Goal: Information Seeking & Learning: Learn about a topic

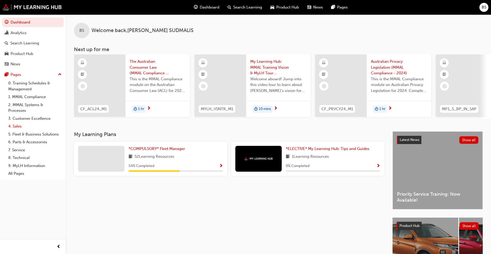
click at [19, 126] on link "4. Sales" at bounding box center [34, 126] width 57 height 8
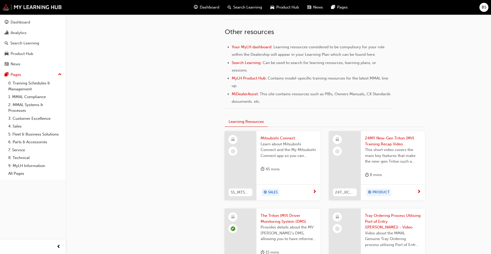
scroll to position [258, 0]
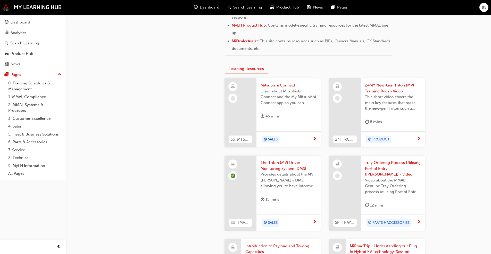
click at [286, 87] on span "Mitsubishi Connect" at bounding box center [289, 85] width 56 height 6
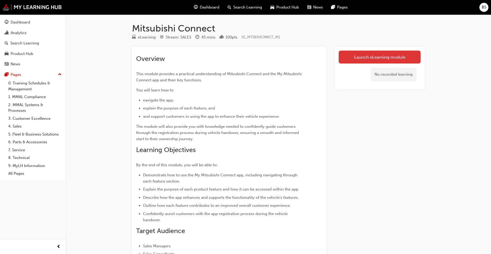
click at [368, 58] on link "Launch eLearning module" at bounding box center [380, 57] width 82 height 13
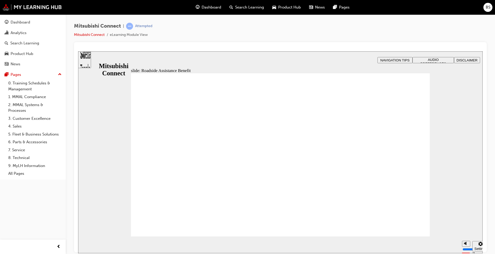
checkbox input "true"
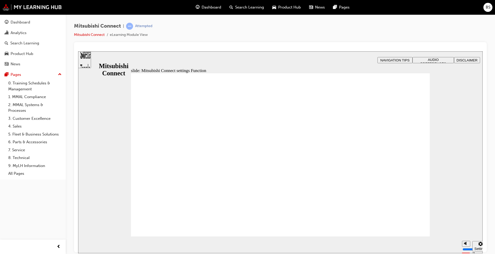
radio input "false"
radio input "true"
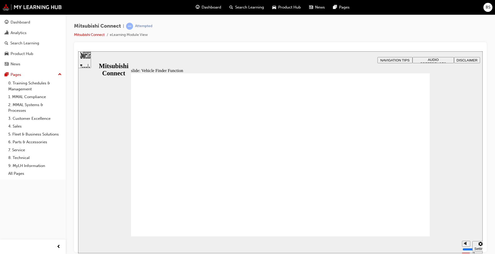
checkbox input "true"
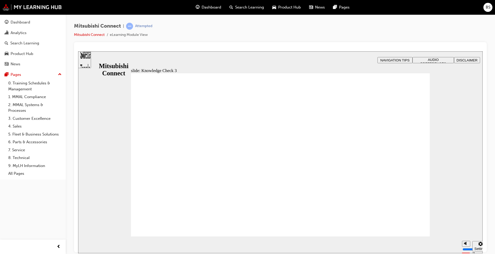
drag, startPoint x: 234, startPoint y: 227, endPoint x: 226, endPoint y: 222, distance: 9.5
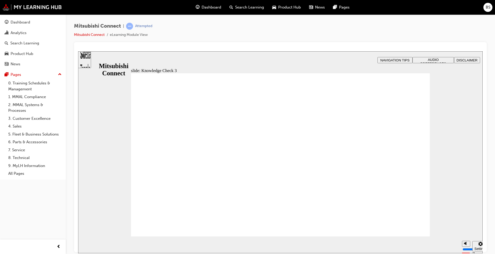
checkbox input "false"
checkbox input "true"
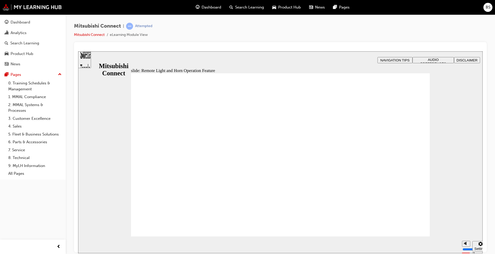
radio input "true"
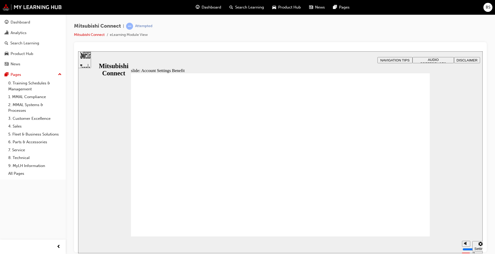
checkbox input "true"
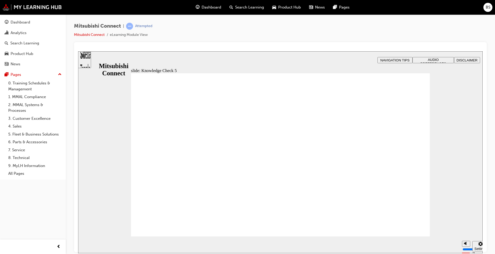
drag, startPoint x: 199, startPoint y: 220, endPoint x: 204, endPoint y: 223, distance: 5.4
checkbox input "true"
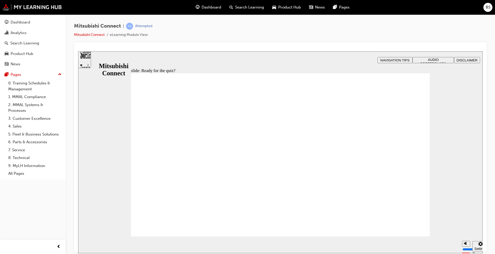
radio input "true"
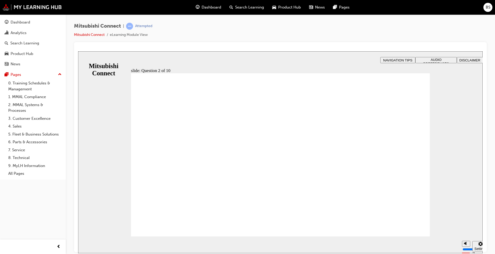
checkbox input "false"
checkbox input "true"
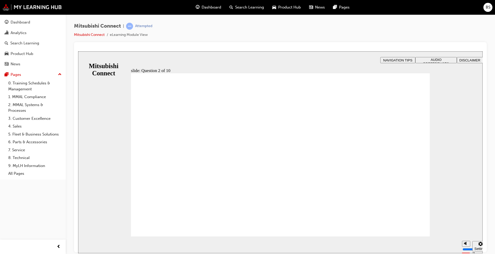
checkbox input "true"
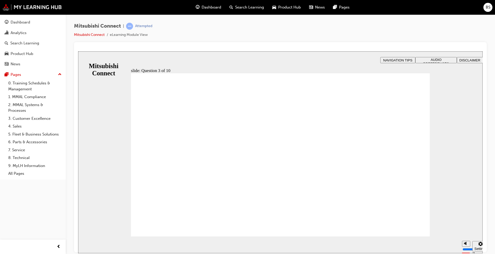
radio input "true"
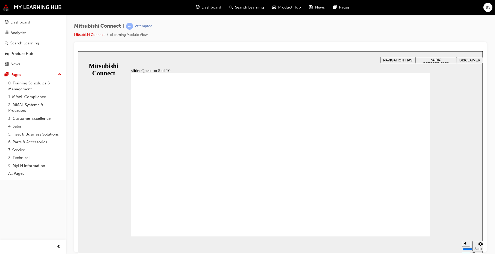
checkbox input "true"
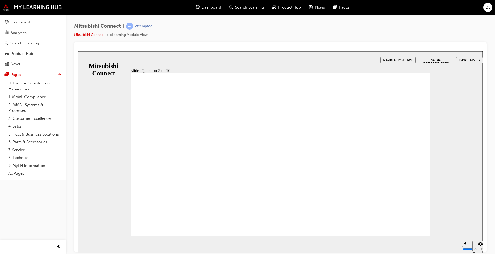
checkbox input "true"
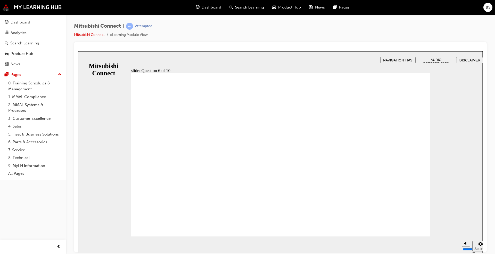
checkbox input "true"
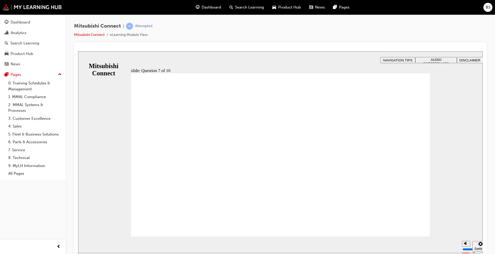
radio input "true"
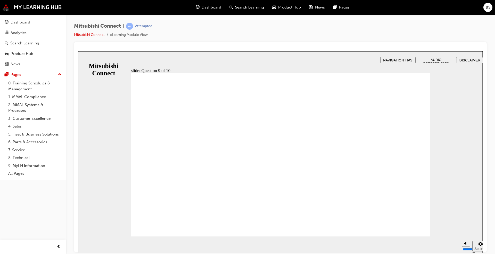
radio input "true"
checkbox input "true"
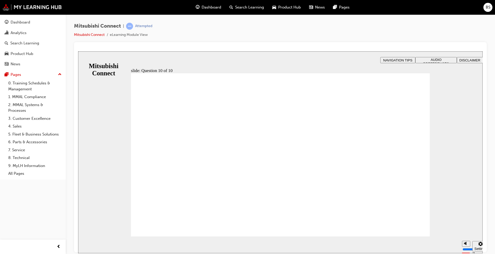
checkbox input "true"
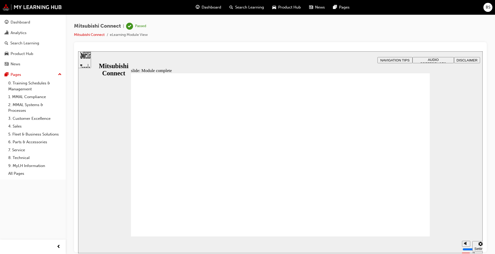
drag, startPoint x: 18, startPoint y: 126, endPoint x: 73, endPoint y: 148, distance: 58.8
click at [18, 126] on link "4. Sales" at bounding box center [34, 126] width 57 height 8
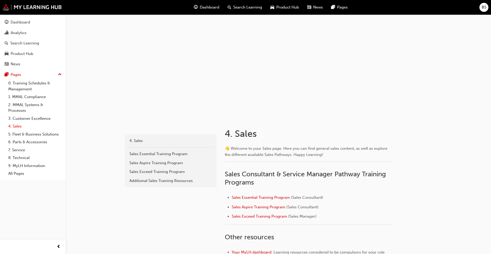
click at [18, 127] on link "4. Sales" at bounding box center [34, 126] width 57 height 8
click at [30, 54] on div "Product Hub" at bounding box center [22, 54] width 23 height 6
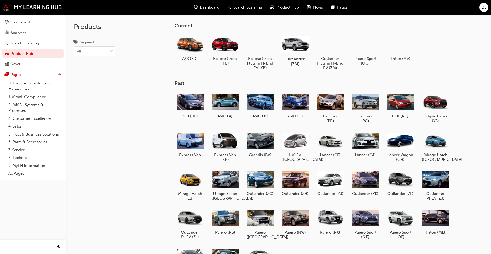
click at [290, 49] on div at bounding box center [295, 44] width 29 height 20
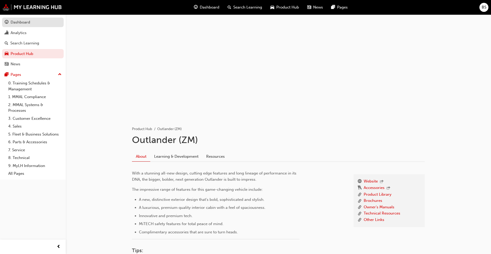
click at [24, 23] on div "Dashboard" at bounding box center [21, 22] width 20 height 6
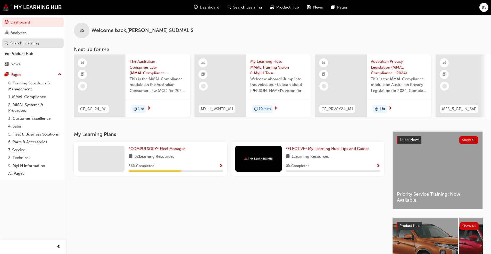
click at [30, 44] on div "Search Learning" at bounding box center [24, 43] width 29 height 6
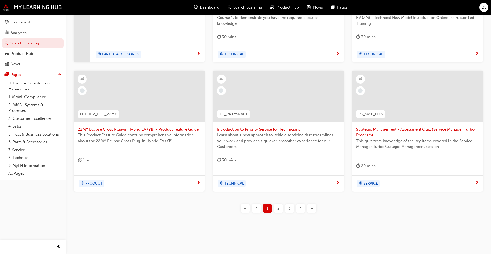
scroll to position [178, 0]
click at [276, 206] on div "2" at bounding box center [278, 207] width 9 height 9
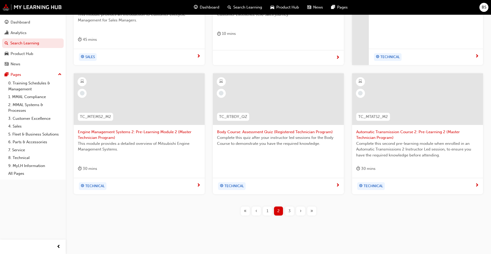
scroll to position [178, 0]
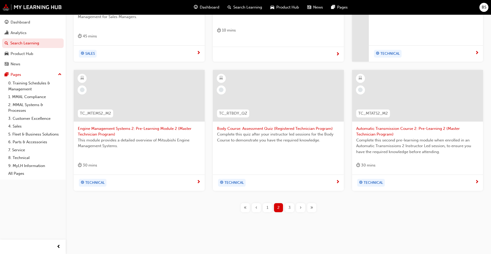
click at [289, 207] on span "3" at bounding box center [289, 207] width 2 height 6
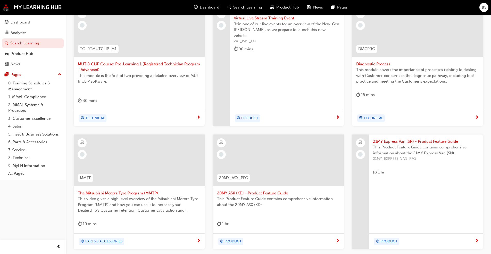
scroll to position [172, 0]
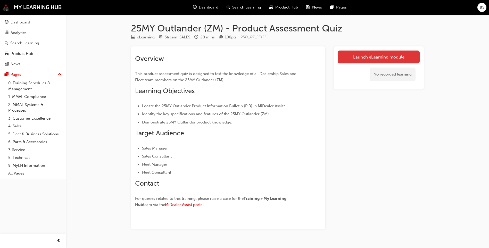
click at [390, 54] on link "Launch eLearning module" at bounding box center [379, 57] width 82 height 13
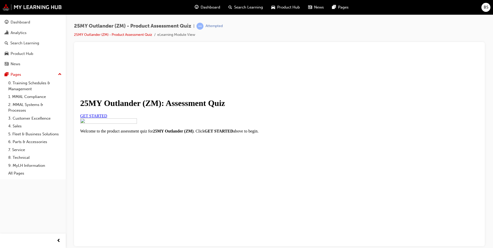
click at [107, 118] on link "GET STARTED" at bounding box center [93, 115] width 27 height 4
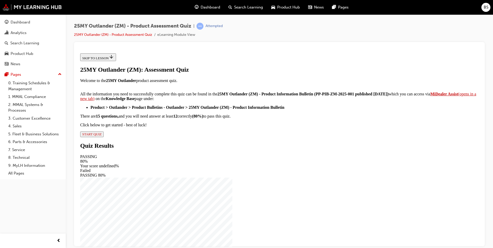
scroll to position [73, 0]
click at [102, 136] on span "START QUIZ" at bounding box center [91, 134] width 19 height 4
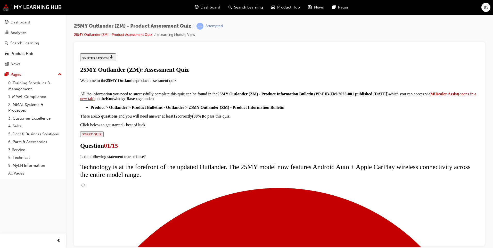
scroll to position [33, 0]
click at [85, 183] on input "True" at bounding box center [82, 184] width 3 height 3
radio input "true"
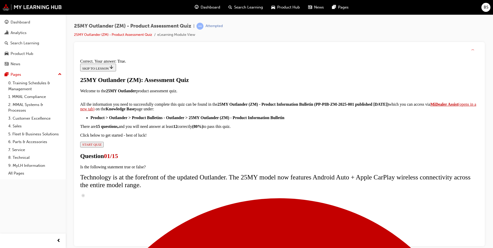
scroll to position [49, 0]
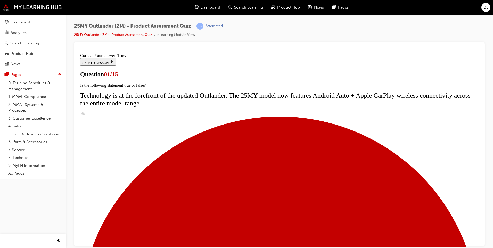
scroll to position [62, 0]
radio input "true"
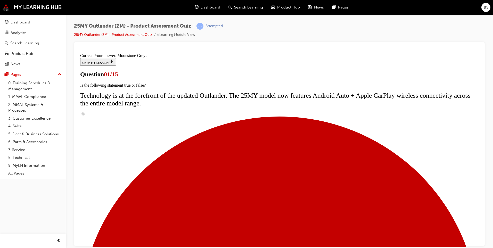
scroll to position [114, 0]
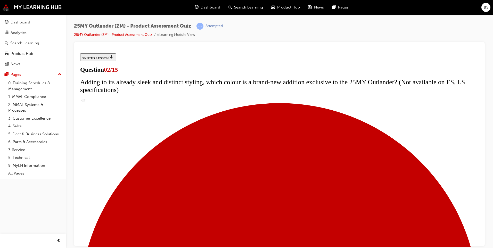
scroll to position [52, 0]
checkbox input "true"
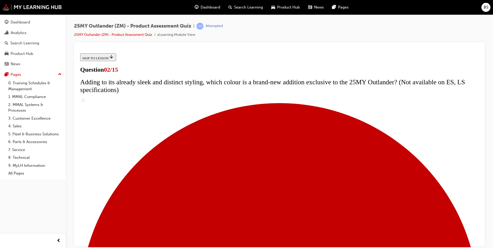
checkbox input "true"
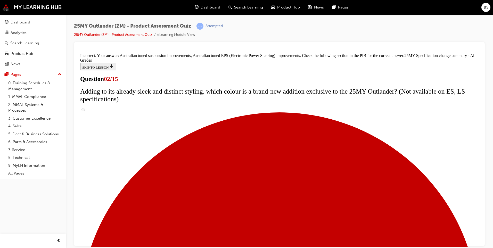
scroll to position [163, 0]
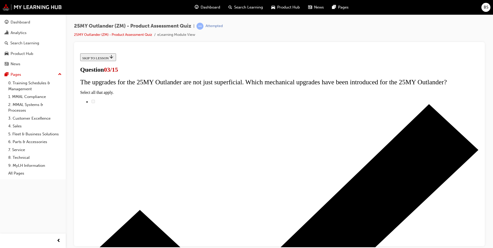
scroll to position [0, 0]
radio input "true"
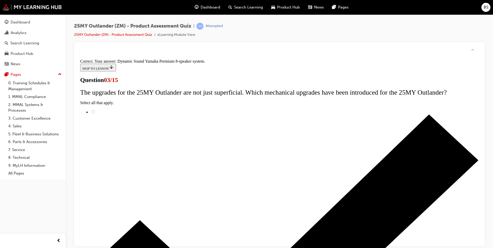
scroll to position [73, 0]
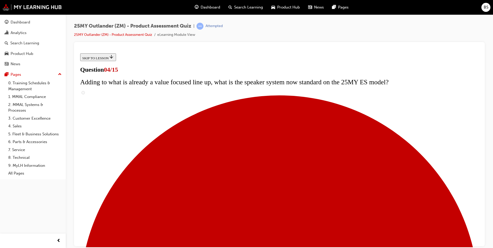
scroll to position [52, 0]
checkbox input "true"
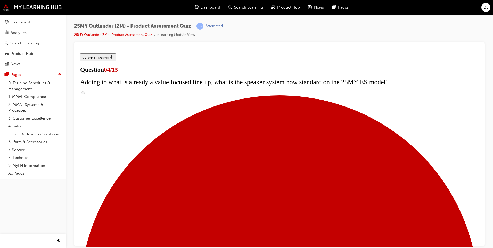
checkbox input "true"
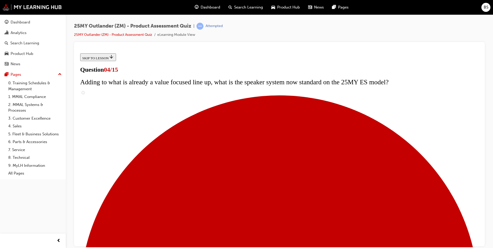
checkbox input "true"
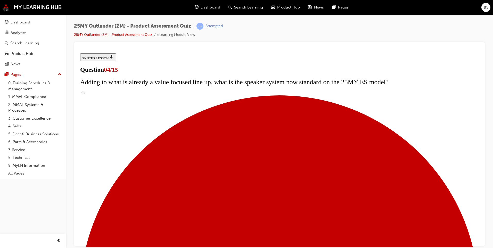
scroll to position [103, 0]
checkbox input "false"
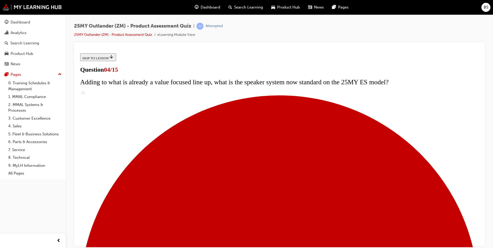
checkbox input "true"
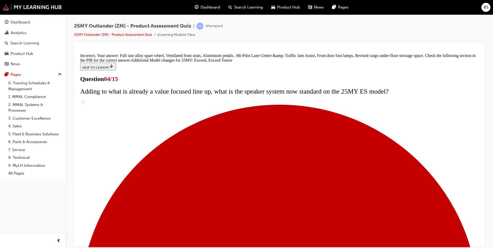
scroll to position [180, 0]
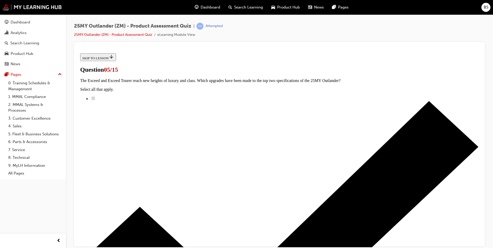
scroll to position [52, 0]
radio input "true"
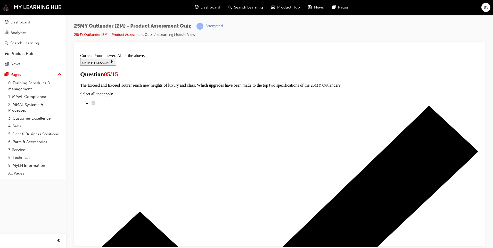
scroll to position [114, 0]
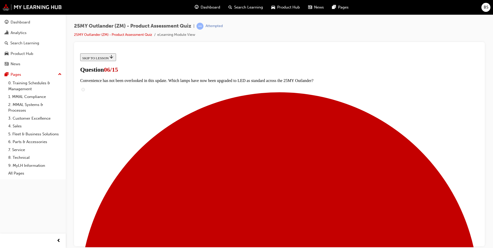
scroll to position [147, 0]
radio input "true"
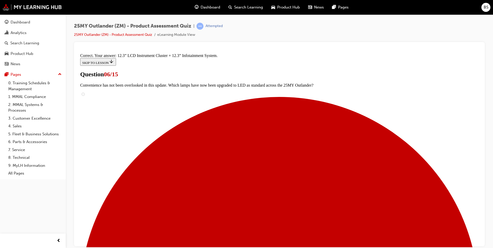
scroll to position [163, 0]
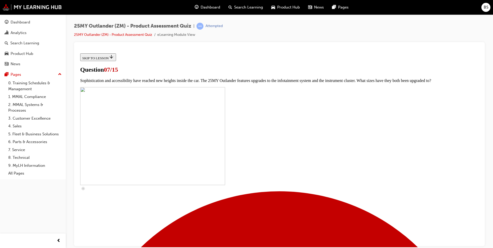
scroll to position [129, 0]
checkbox input "true"
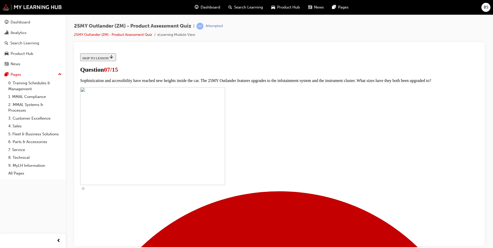
checkbox input "true"
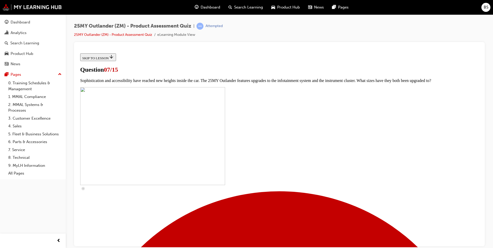
scroll to position [180, 0]
checkbox input "true"
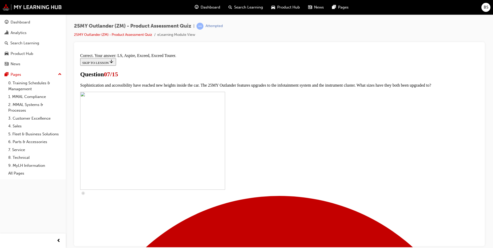
scroll to position [222, 0]
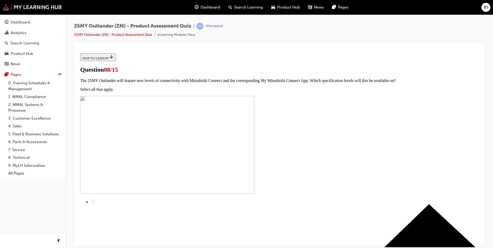
radio input "true"
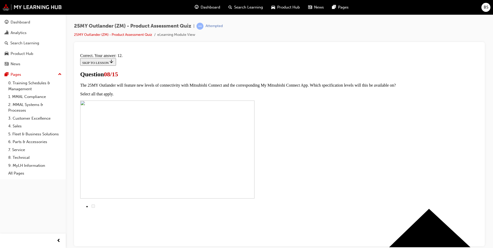
scroll to position [73, 0]
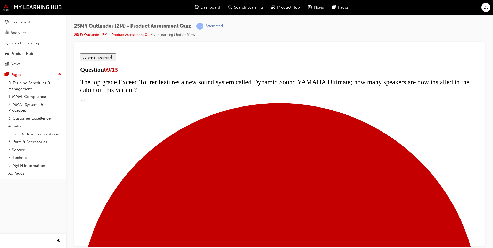
scroll to position [219, 0]
radio input "true"
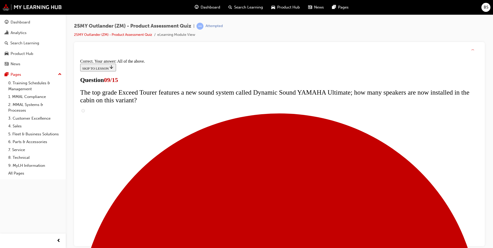
scroll to position [257, 0]
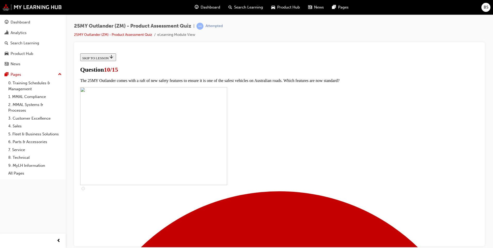
scroll to position [129, 0]
checkbox input "true"
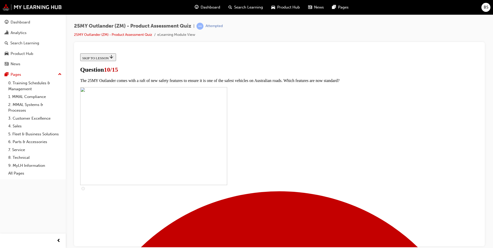
checkbox input "true"
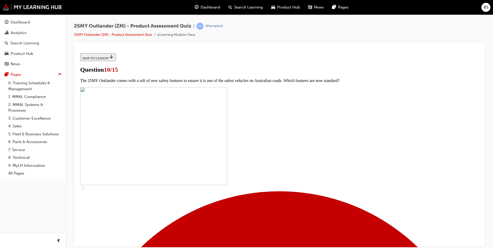
checkbox input "true"
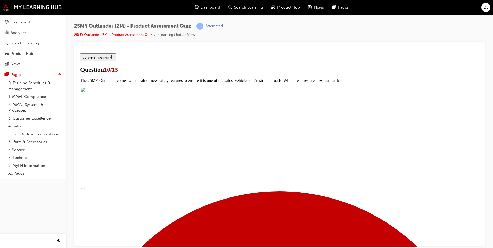
checkbox input "true"
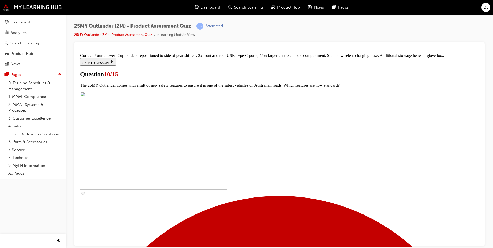
scroll to position [209, 0]
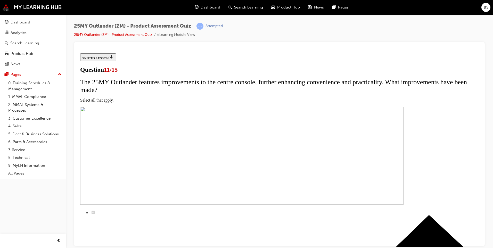
scroll to position [26, 0]
checkbox input "true"
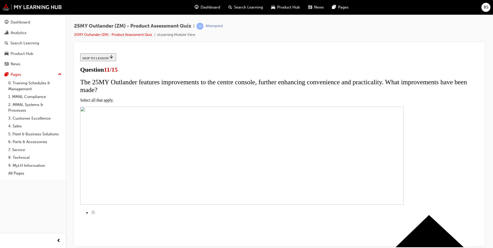
checkbox input "true"
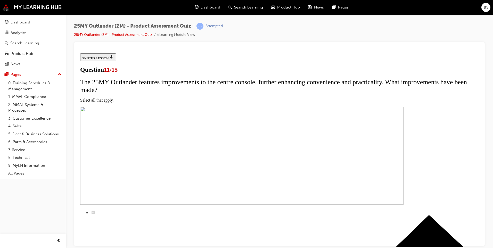
scroll to position [77, 0]
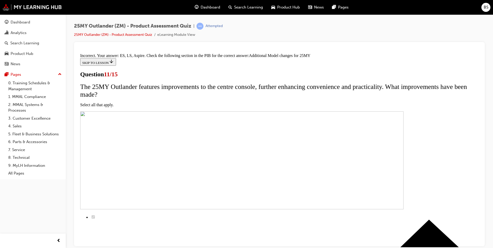
scroll to position [143, 0]
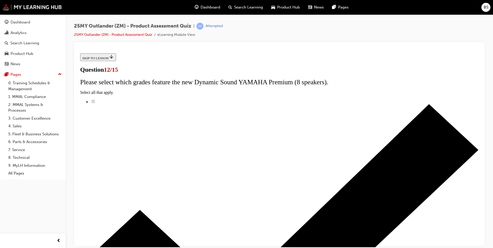
radio input "true"
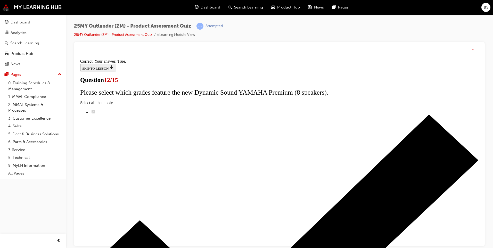
scroll to position [49, 0]
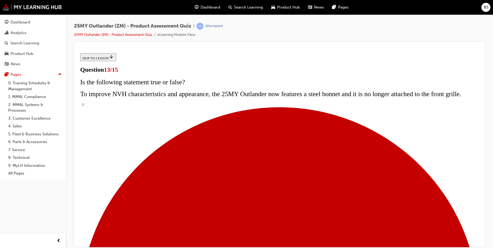
scroll to position [107, 0]
radio input "true"
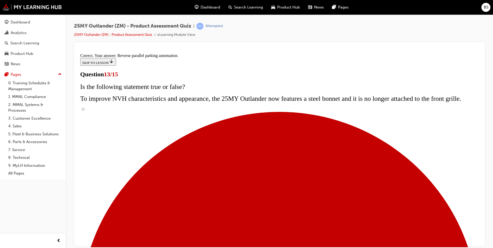
scroll to position [123, 0]
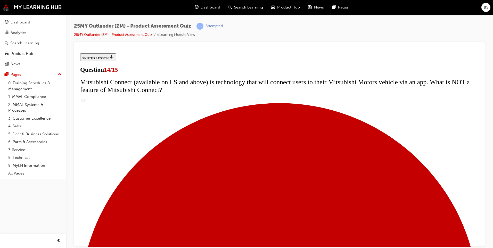
scroll to position [129, 0]
radio input "true"
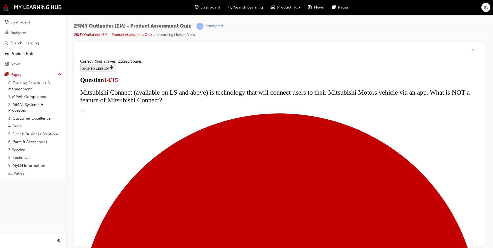
scroll to position [204, 0]
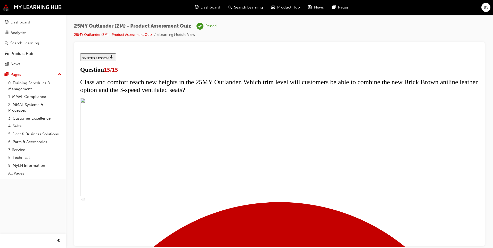
scroll to position [52, 0]
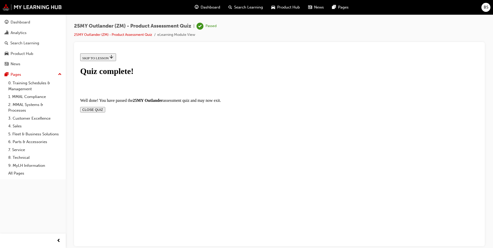
click at [105, 107] on button "CLOSE QUIZ" at bounding box center [92, 109] width 25 height 5
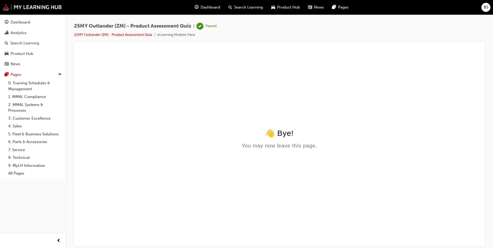
scroll to position [0, 0]
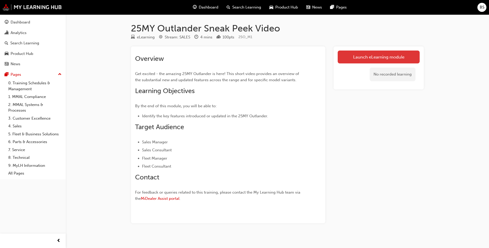
click at [380, 56] on link "Launch eLearning module" at bounding box center [379, 57] width 82 height 13
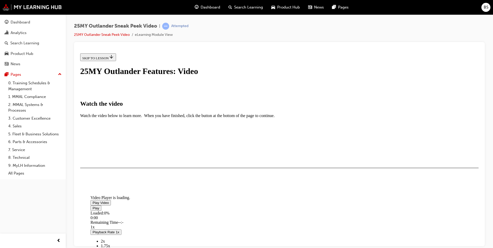
scroll to position [77, 0]
click at [93, 200] on span "Video player" at bounding box center [93, 202] width 0 height 4
drag, startPoint x: 309, startPoint y: 202, endPoint x: 292, endPoint y: 201, distance: 17.0
click at [292, 220] on div "2:43" at bounding box center [279, 222] width 379 height 5
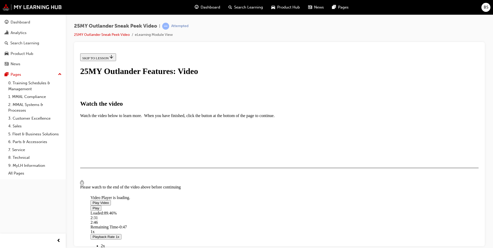
drag, startPoint x: 294, startPoint y: 201, endPoint x: 282, endPoint y: 203, distance: 12.7
click at [282, 211] on div "Loaded : 89.46% 2:31 2:46" at bounding box center [337, 218] width 495 height 14
drag, startPoint x: 283, startPoint y: 200, endPoint x: 275, endPoint y: 201, distance: 8.1
click at [275, 220] on div "2:23" at bounding box center [263, 222] width 347 height 5
click at [130, 185] on div "I HAVE WATCHED THIS VIDEO" at bounding box center [106, 183] width 48 height 4
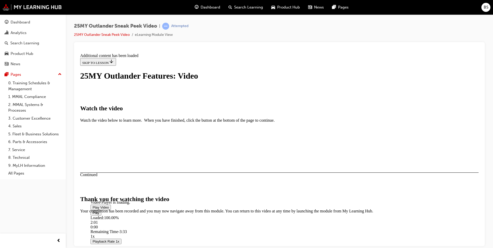
scroll to position [150, 0]
click at [112, 242] on button "CLOSE MODULE" at bounding box center [95, 244] width 31 height 5
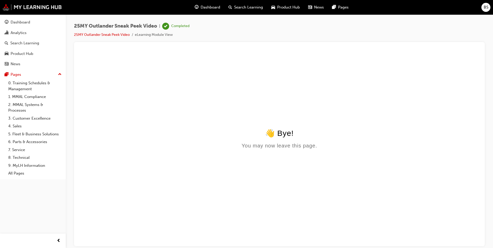
scroll to position [0, 0]
